Goal: Transaction & Acquisition: Subscribe to service/newsletter

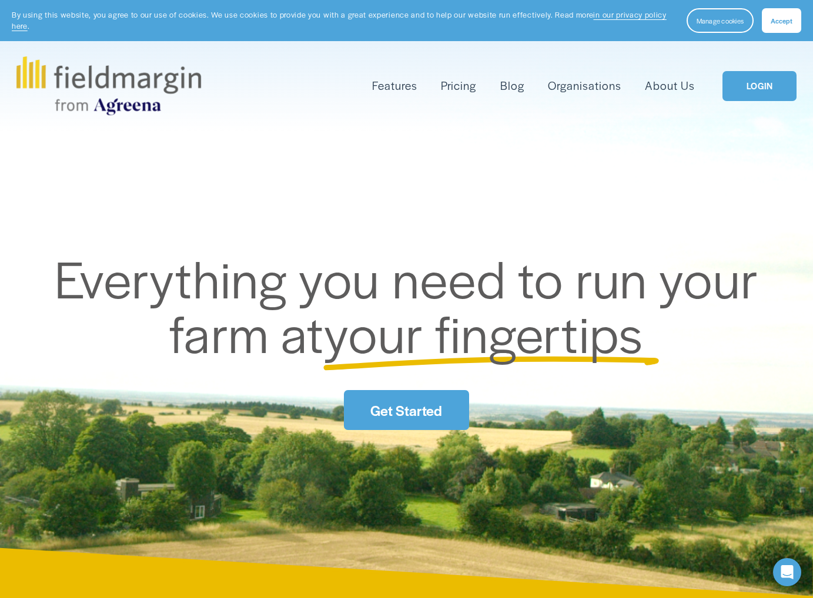
click at [394, 86] on span "Features" at bounding box center [394, 86] width 45 height 16
click at [406, 410] on span "Get Started" at bounding box center [406, 410] width 72 height 20
